Goal: Task Accomplishment & Management: Use online tool/utility

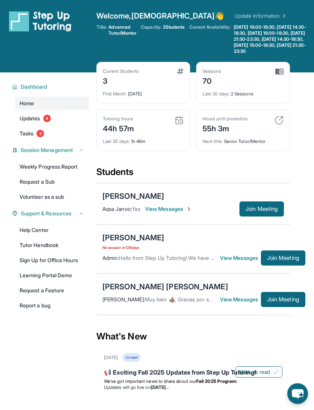
click at [269, 209] on span "Join Meeting" at bounding box center [262, 209] width 32 height 5
click at [271, 211] on span "Join Meeting" at bounding box center [262, 209] width 32 height 5
click at [270, 209] on span "Join Meeting" at bounding box center [262, 209] width 32 height 5
click at [261, 211] on span "Join Meeting" at bounding box center [262, 209] width 32 height 5
click at [266, 207] on span "Join Meeting" at bounding box center [262, 209] width 32 height 5
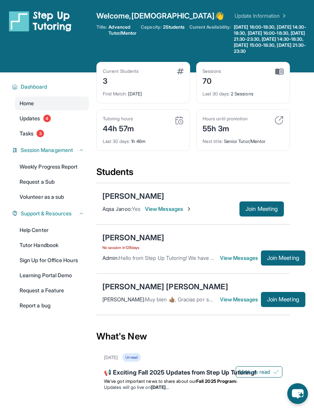
click at [273, 213] on button "Join Meeting" at bounding box center [262, 208] width 44 height 15
click at [267, 211] on span "Join Meeting" at bounding box center [262, 209] width 32 height 5
click at [268, 210] on span "Join Meeting" at bounding box center [262, 209] width 32 height 5
